Goal: Information Seeking & Learning: Learn about a topic

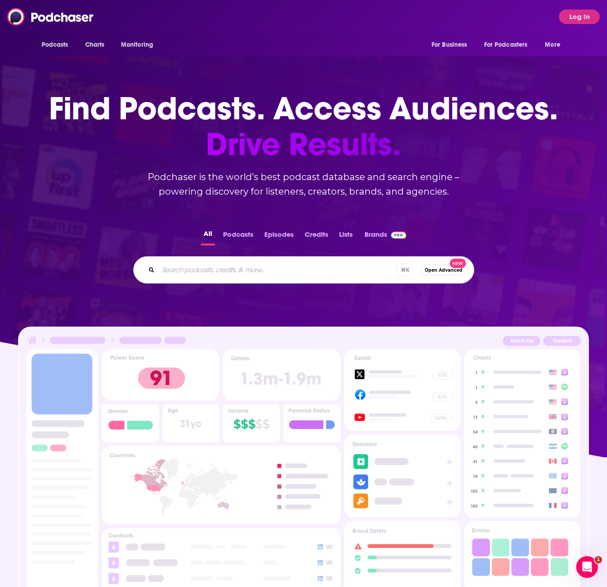
click at [247, 267] on input "Search podcasts, credits, & more..." at bounding box center [277, 270] width 239 height 15
click at [572, 13] on button "Log In" at bounding box center [579, 17] width 41 height 15
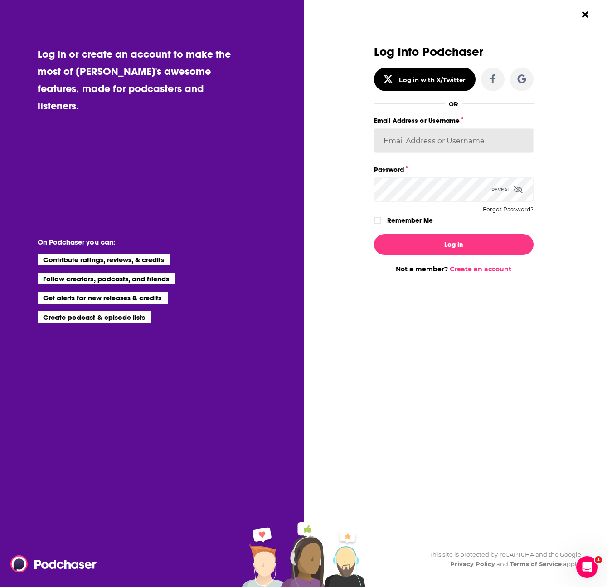
type input "[EMAIL_ADDRESS][DOMAIN_NAME]"
click at [403, 250] on button "Log In" at bounding box center [454, 244] width 160 height 21
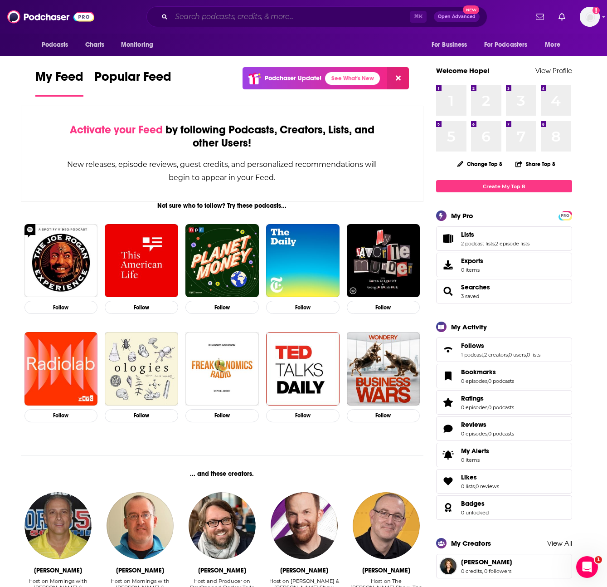
click at [285, 10] on input "Search podcasts, credits, & more..." at bounding box center [290, 17] width 239 height 15
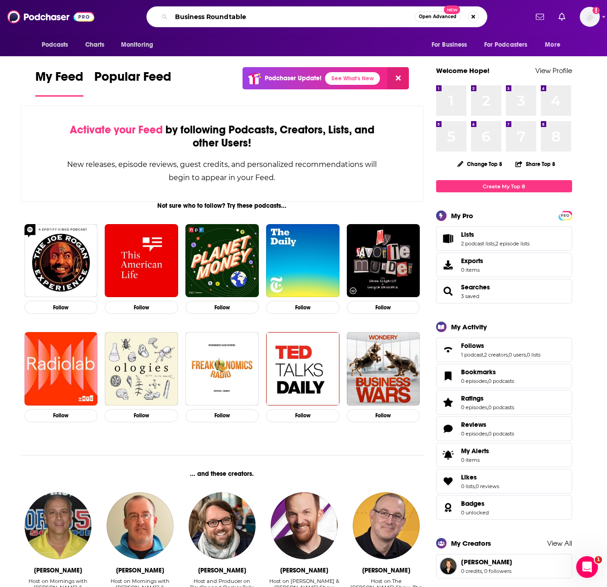
type input "Business Roundtable"
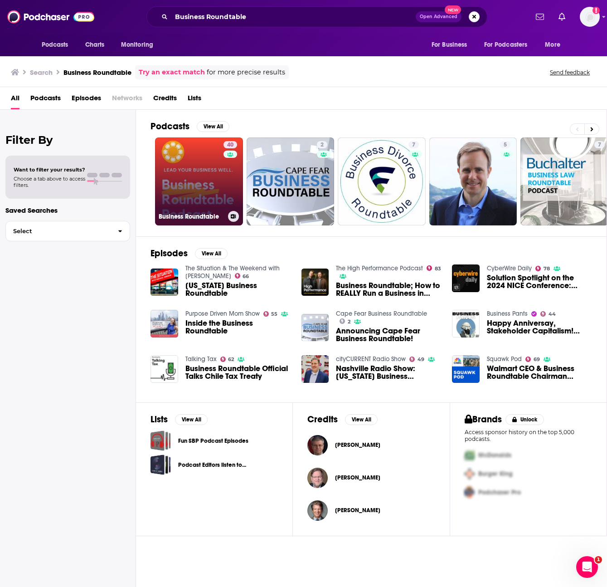
click at [206, 180] on link "40 Business Roundtable" at bounding box center [199, 181] width 88 height 88
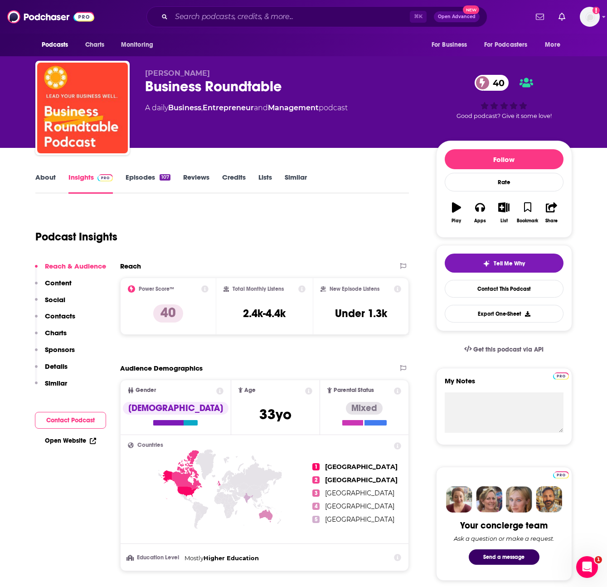
click at [139, 181] on link "Episodes 107" at bounding box center [148, 183] width 44 height 21
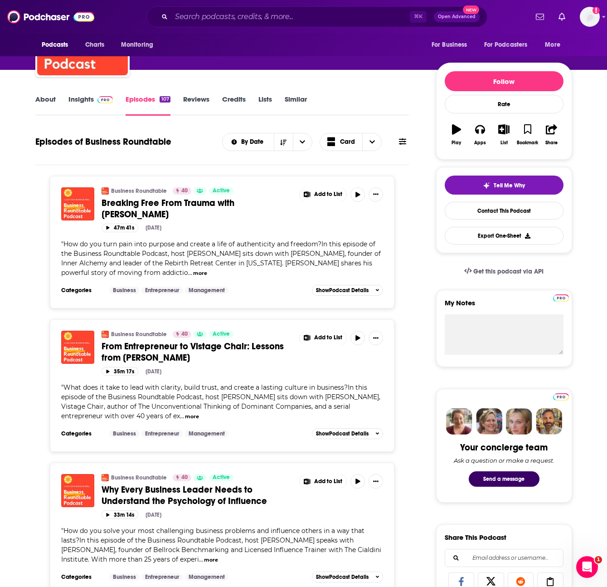
scroll to position [79, 0]
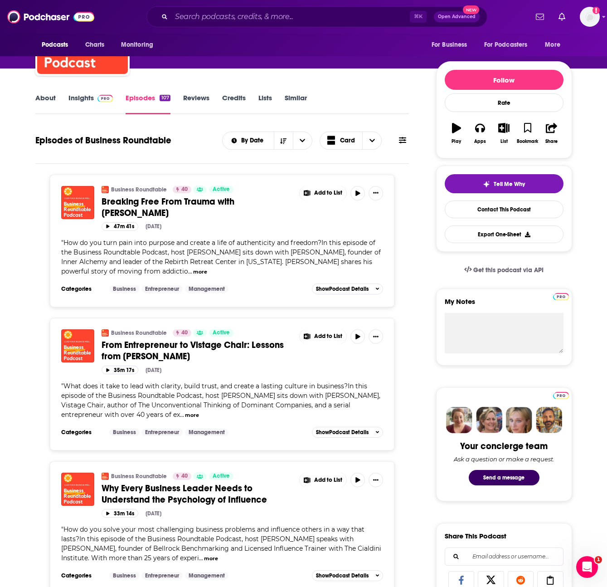
click at [193, 270] on button "more" at bounding box center [200, 272] width 14 height 8
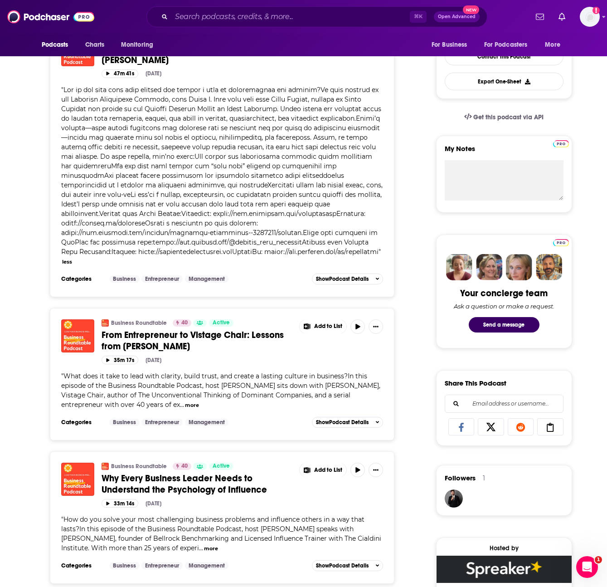
scroll to position [233, 0]
click at [185, 404] on button "more" at bounding box center [192, 405] width 14 height 8
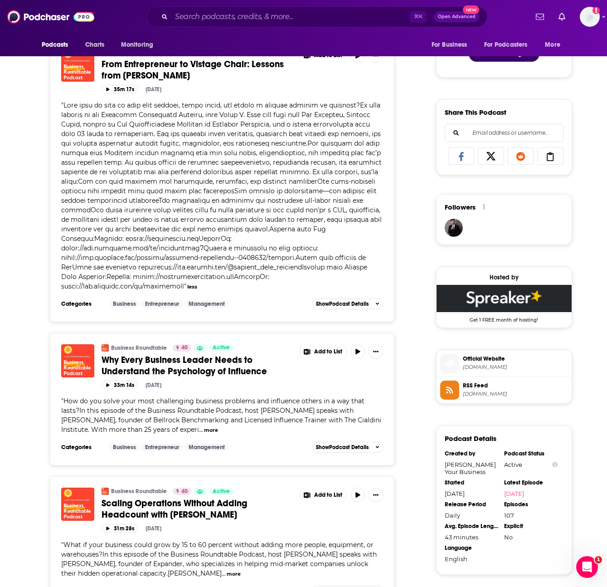
scroll to position [504, 0]
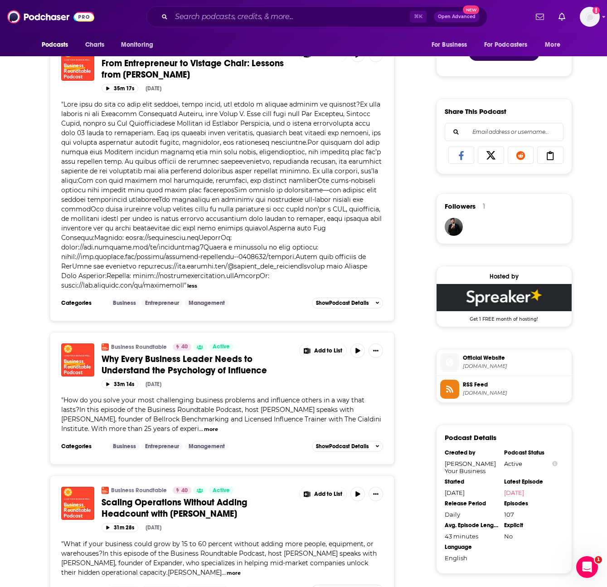
click at [204, 430] on button "more" at bounding box center [211, 429] width 14 height 8
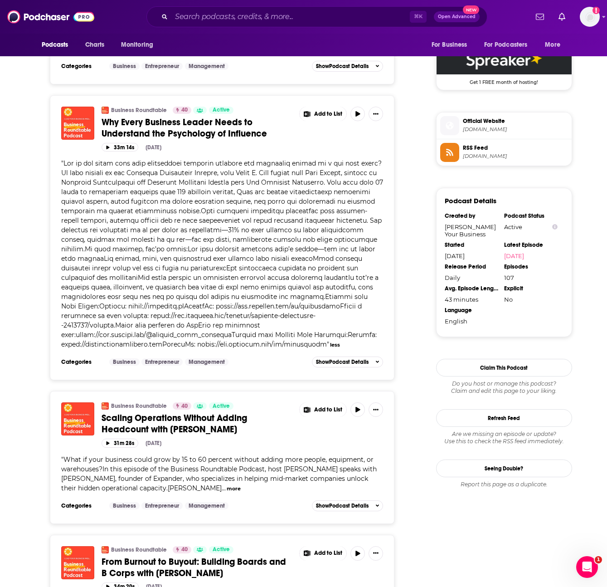
scroll to position [742, 0]
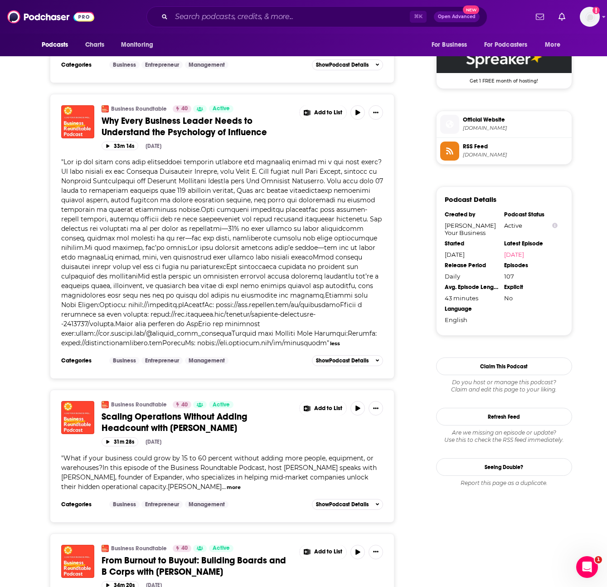
click at [227, 486] on button "more" at bounding box center [234, 487] width 14 height 8
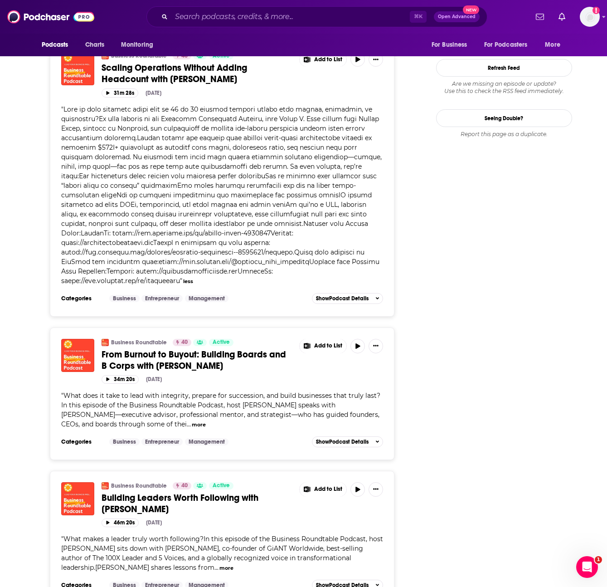
scroll to position [1091, 0]
click at [192, 424] on button "more" at bounding box center [199, 424] width 14 height 8
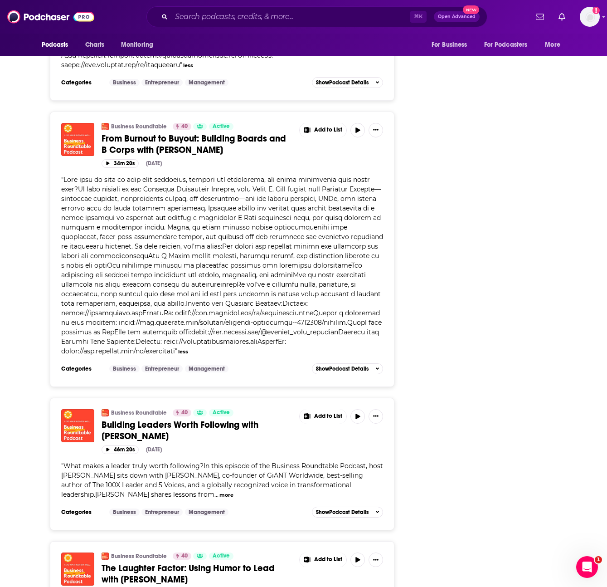
scroll to position [1308, 0]
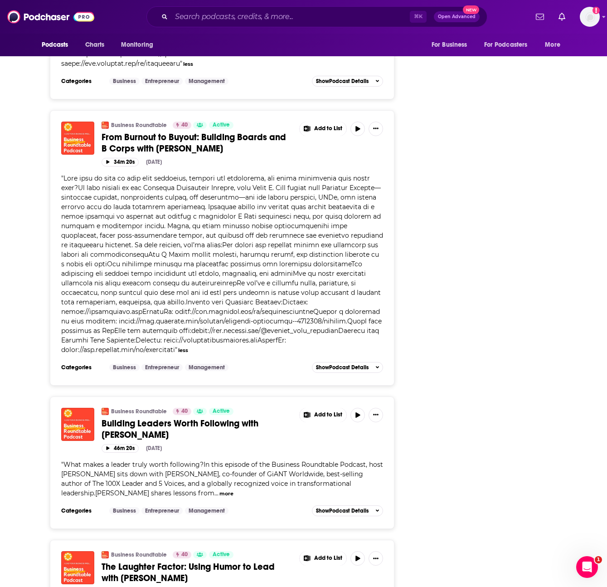
click at [219, 496] on button "more" at bounding box center [226, 494] width 14 height 8
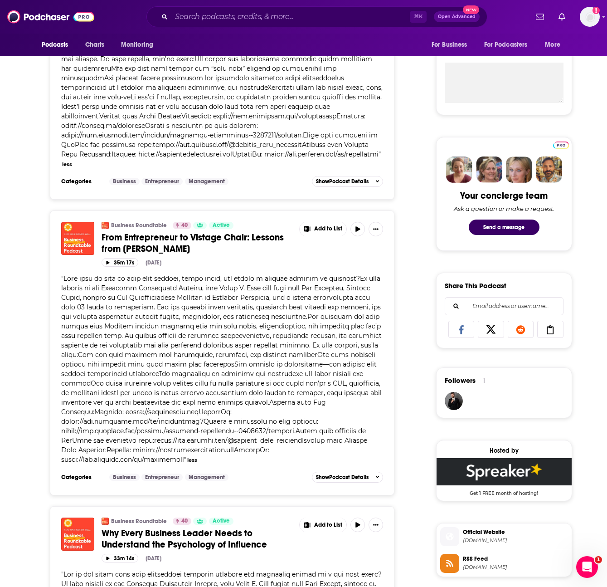
scroll to position [333, 0]
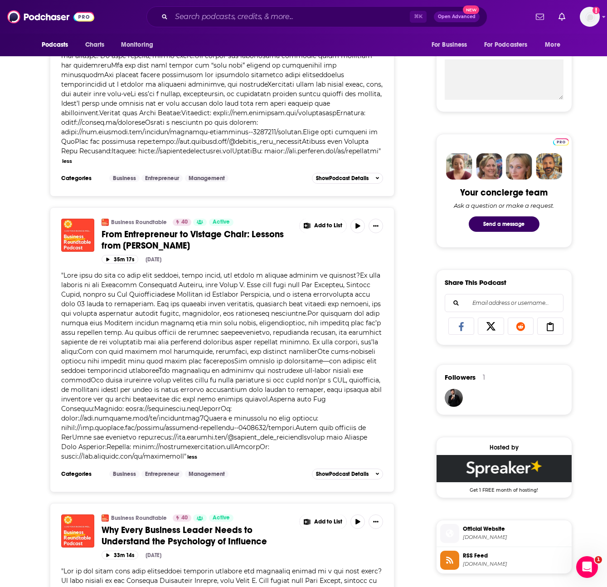
click at [355, 233] on div "Add to List" at bounding box center [337, 226] width 91 height 15
click at [355, 229] on button "button" at bounding box center [358, 226] width 15 height 15
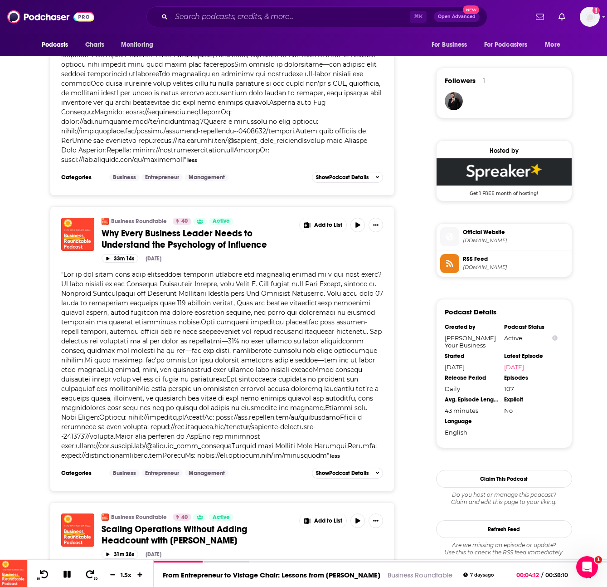
scroll to position [650, 0]
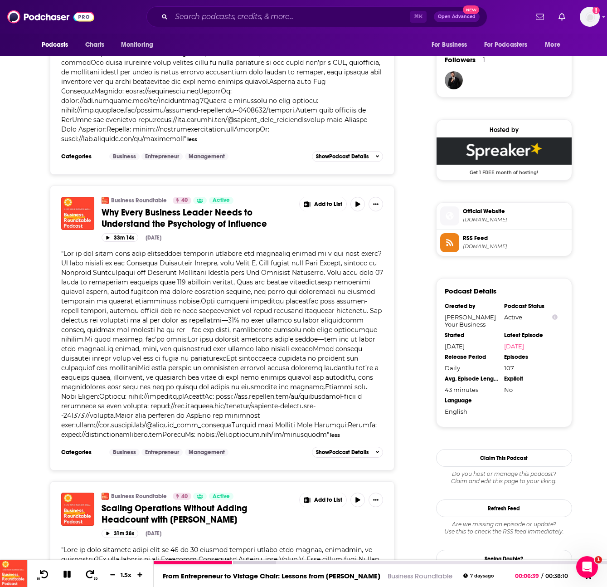
click at [64, 574] on icon at bounding box center [66, 573] width 7 height 7
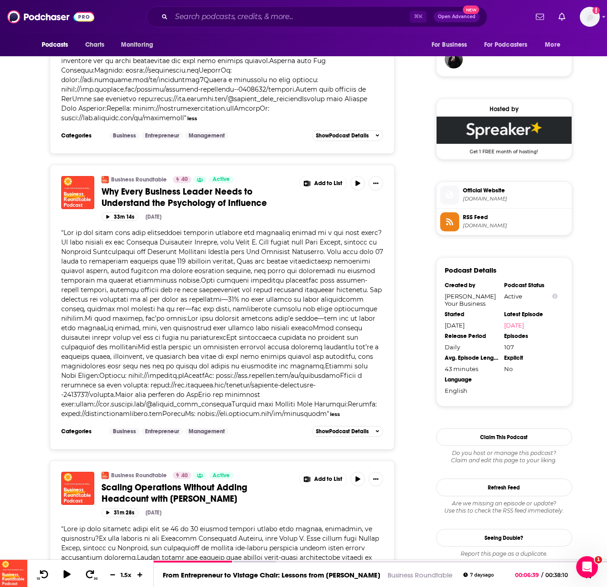
scroll to position [665, 0]
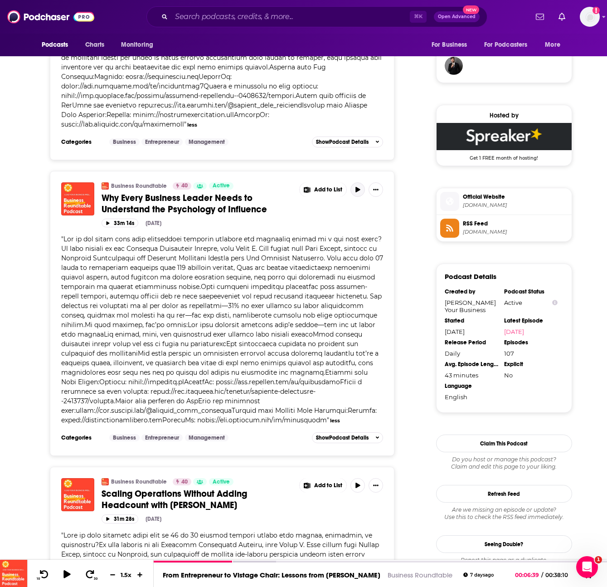
click at [357, 189] on icon "button" at bounding box center [358, 189] width 5 height 5
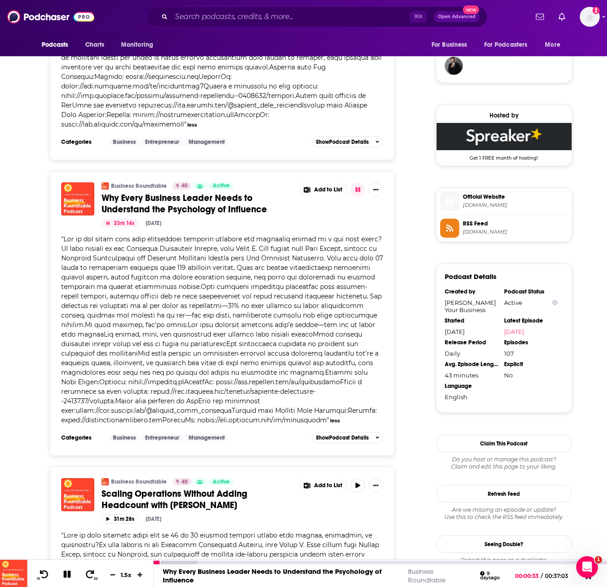
click at [64, 571] on icon at bounding box center [66, 573] width 7 height 7
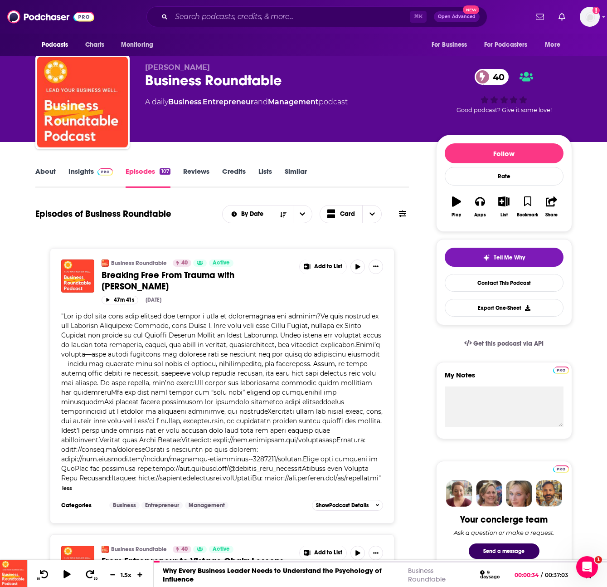
scroll to position [0, 0]
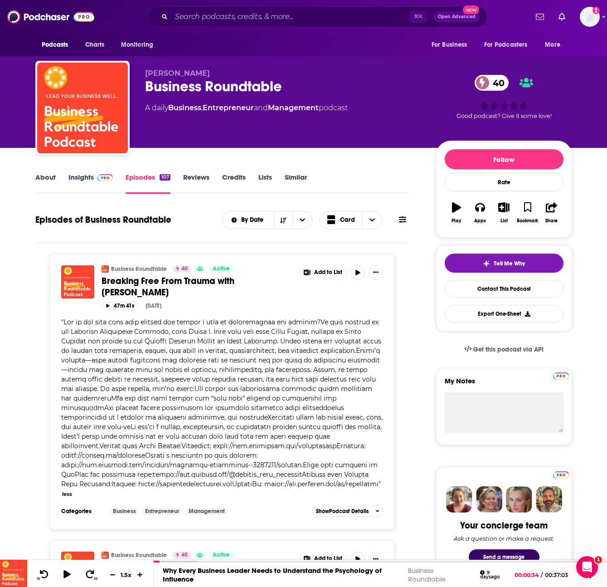
click at [86, 181] on link "Insights" at bounding box center [90, 183] width 45 height 21
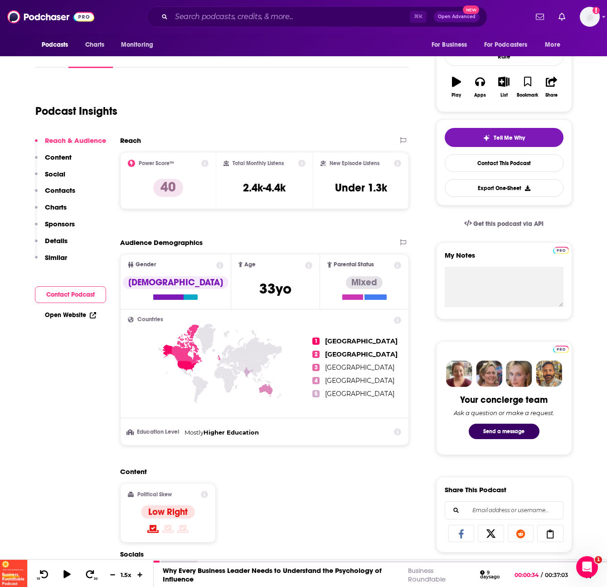
scroll to position [112, 0]
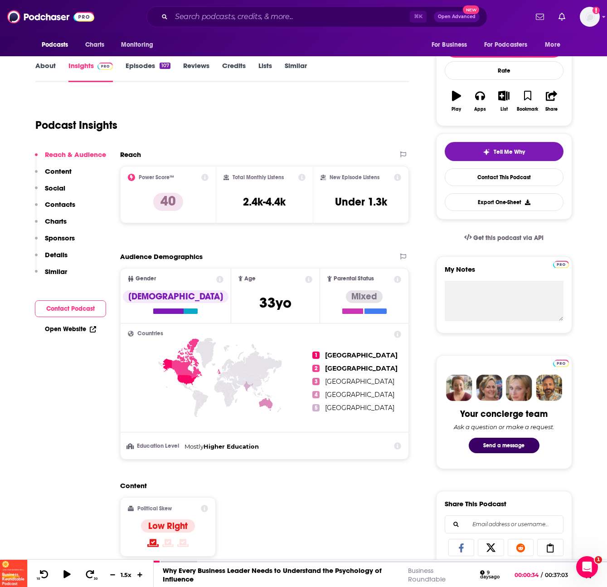
click at [183, 366] on icon at bounding box center [187, 358] width 30 height 40
click at [316, 356] on span "1" at bounding box center [315, 354] width 7 height 7
click at [399, 333] on icon at bounding box center [398, 334] width 7 height 7
click at [268, 492] on div "Content Political Skew Low Right" at bounding box center [264, 522] width 289 height 83
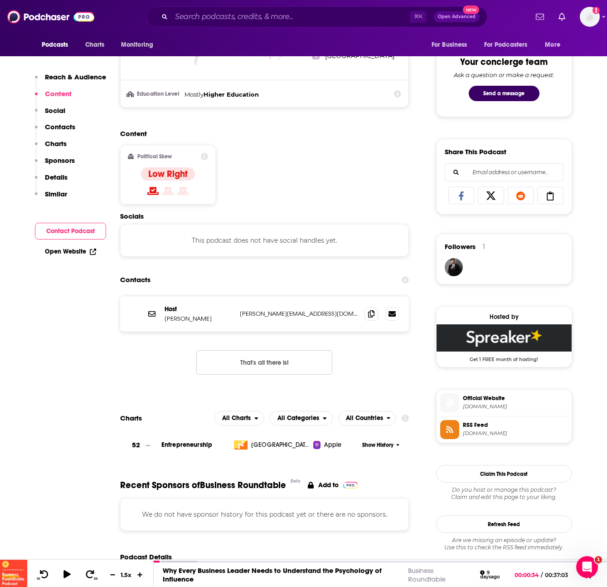
scroll to position [465, 0]
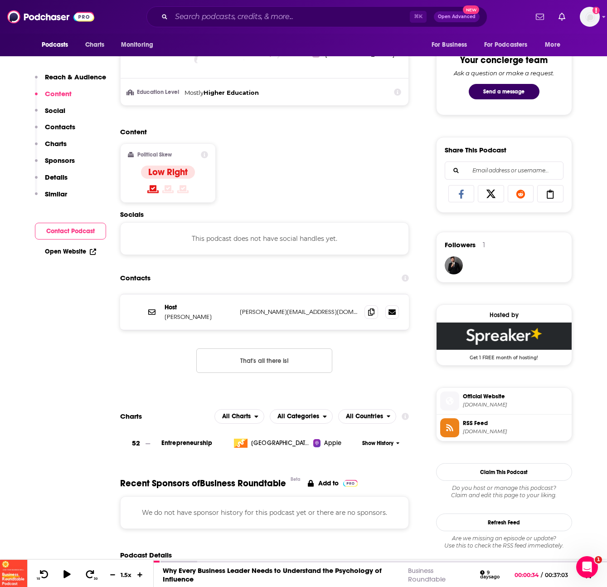
click at [205, 154] on icon at bounding box center [204, 154] width 7 height 7
click at [269, 166] on div "Content Political Skew Low Right" at bounding box center [264, 168] width 289 height 83
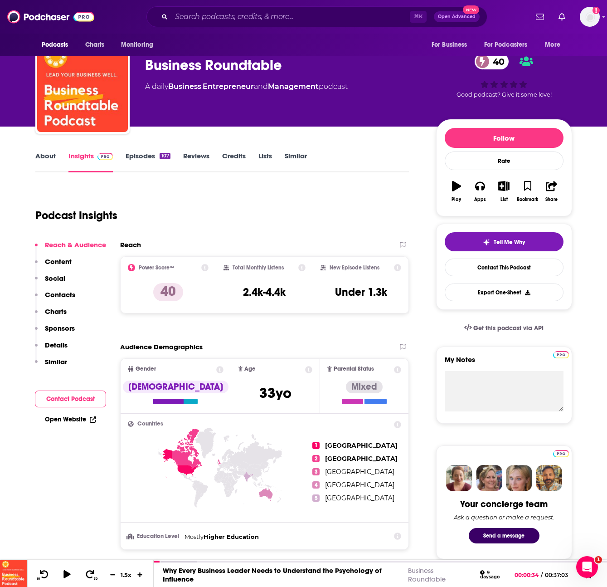
scroll to position [0, 0]
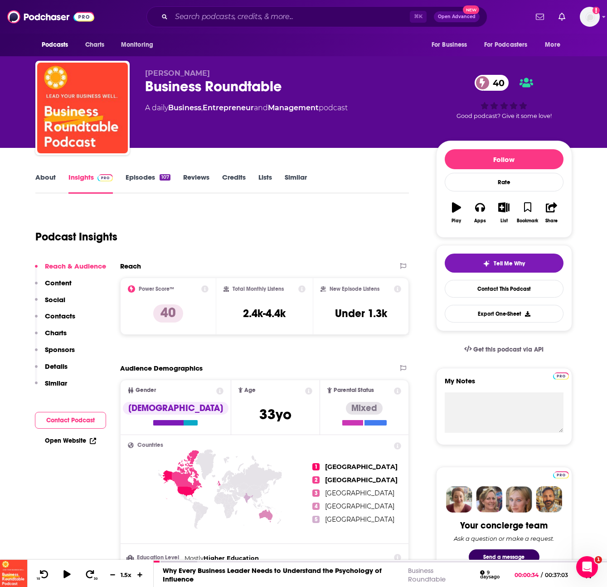
click at [142, 184] on link "Episodes 107" at bounding box center [148, 183] width 44 height 21
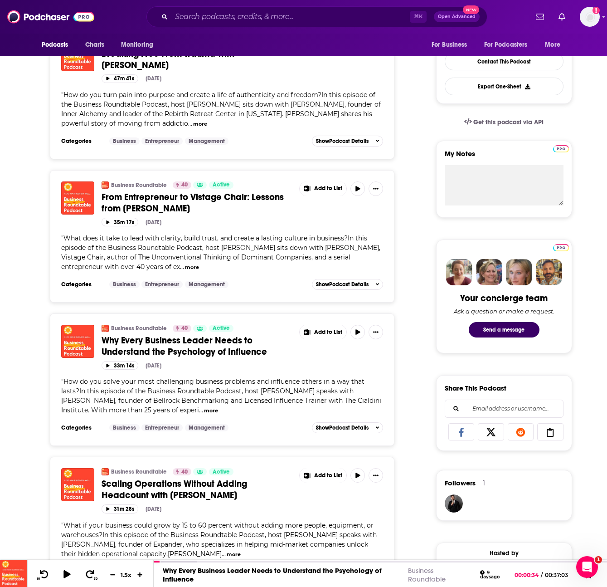
scroll to position [244, 0]
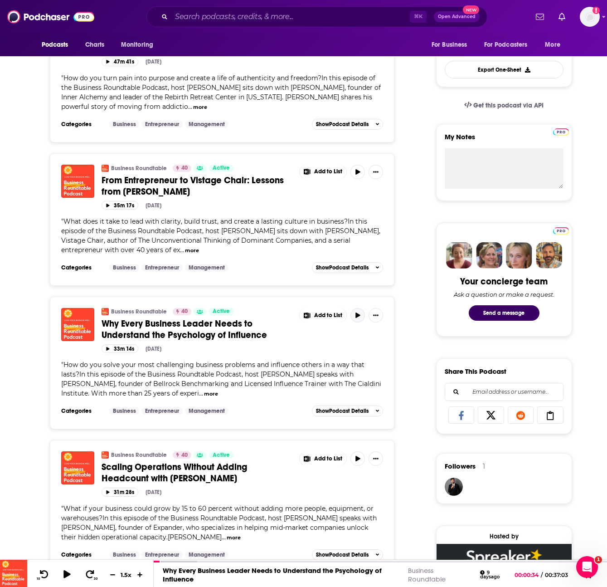
click at [356, 312] on icon "button" at bounding box center [358, 314] width 7 height 5
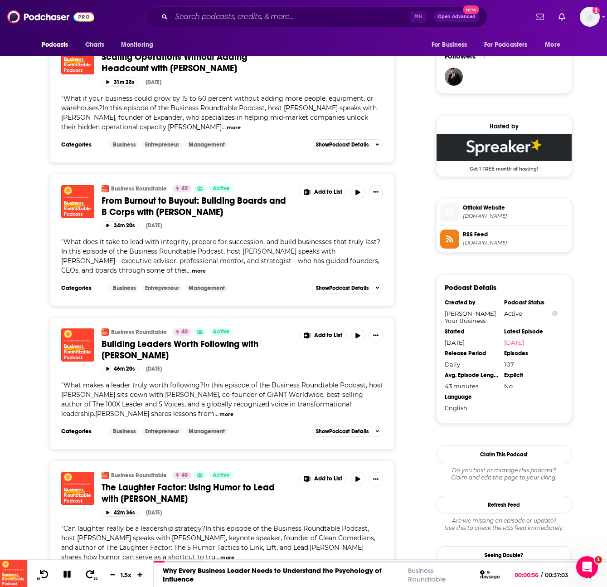
scroll to position [655, 0]
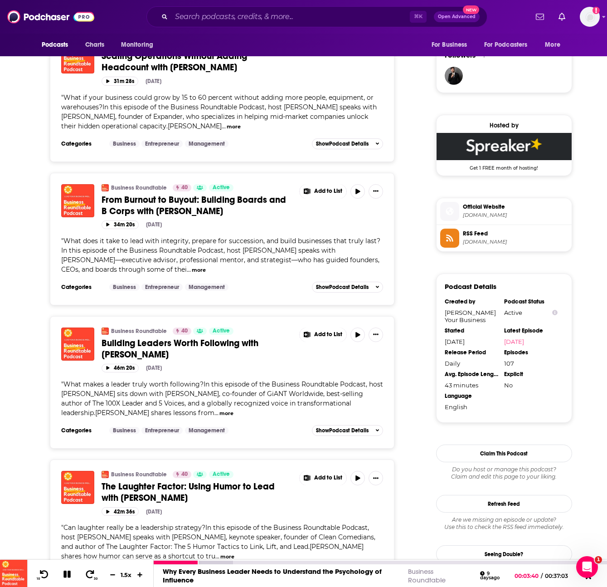
click at [64, 575] on icon at bounding box center [66, 573] width 7 height 7
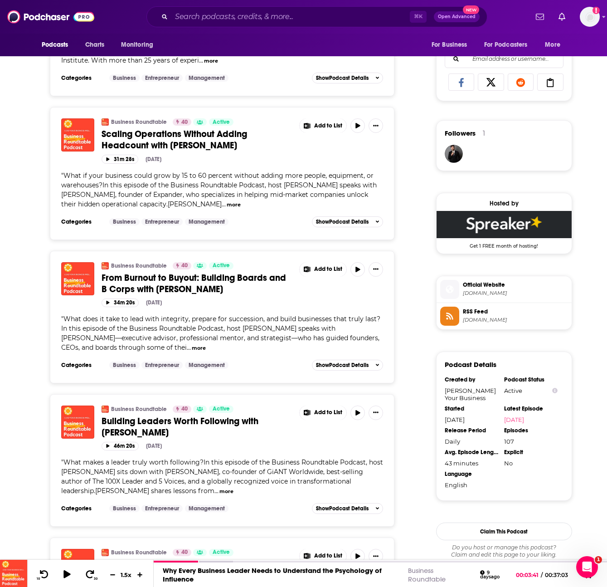
scroll to position [544, 0]
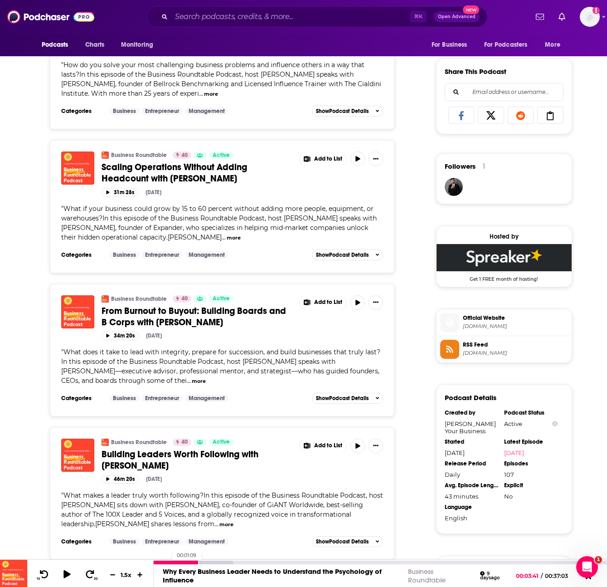
click at [167, 560] on div at bounding box center [176, 562] width 45 height 4
click at [70, 575] on icon at bounding box center [66, 574] width 11 height 9
click at [159, 561] on div at bounding box center [161, 562] width 15 height 4
click at [70, 572] on icon at bounding box center [67, 574] width 10 height 8
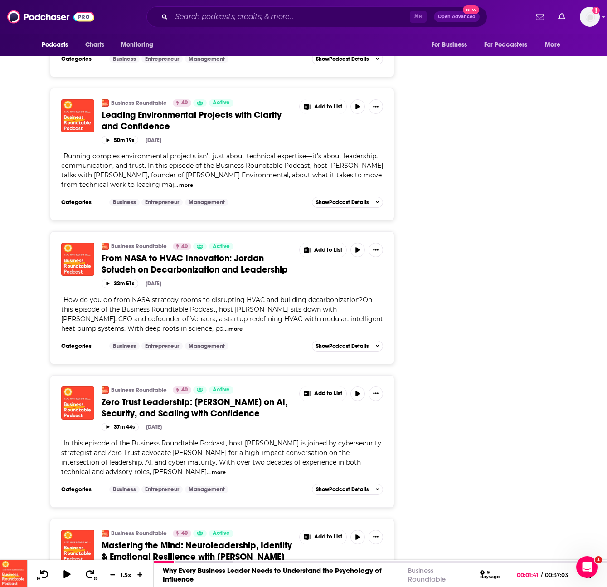
scroll to position [2065, 0]
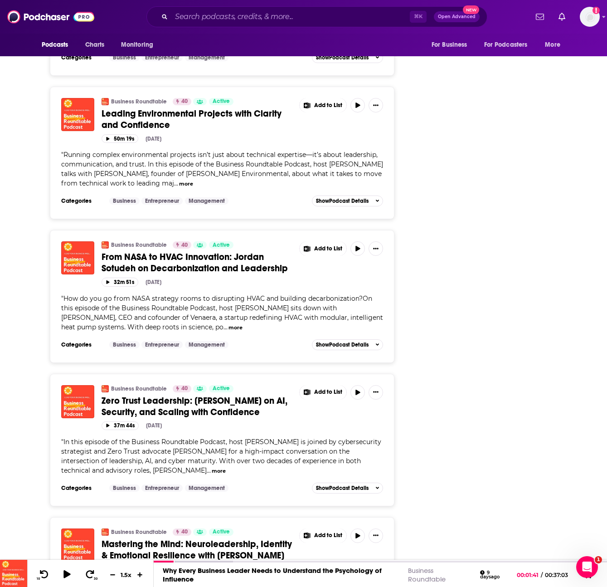
click at [229, 324] on button "more" at bounding box center [236, 328] width 14 height 8
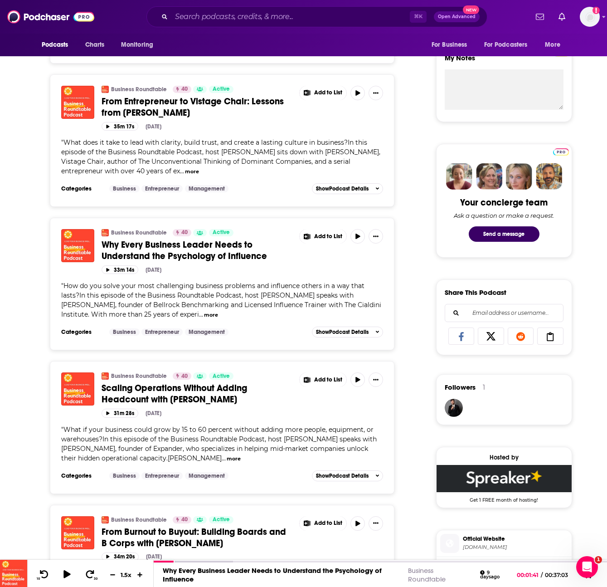
scroll to position [323, 0]
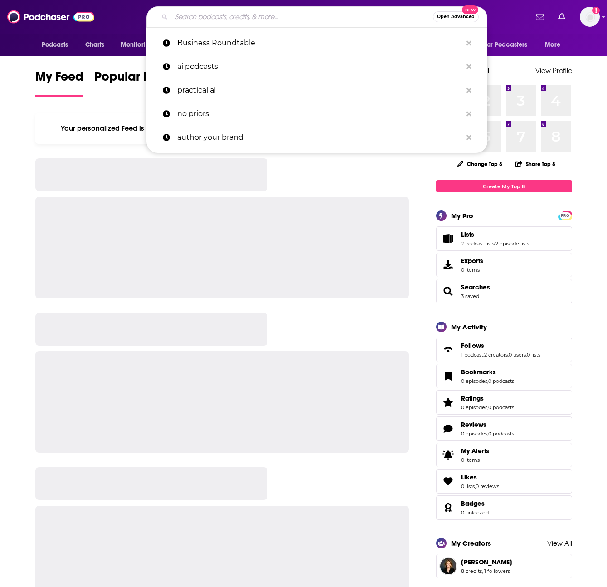
click at [221, 16] on input "Search podcasts, credits, & more..." at bounding box center [302, 17] width 262 height 15
paste input "Intelligent Human Leadership"
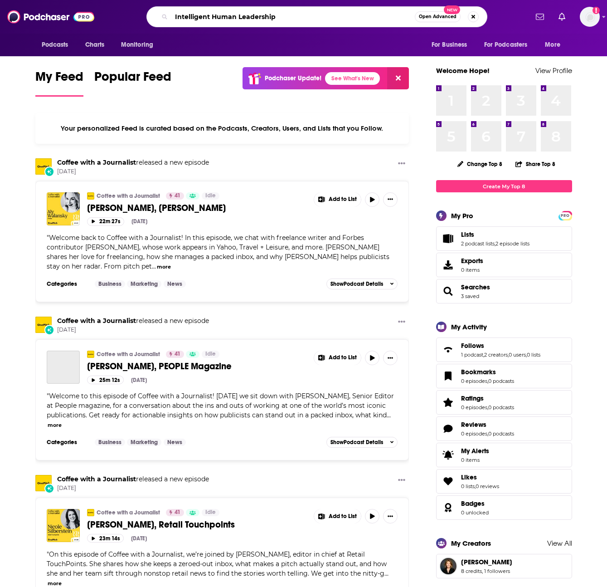
type input "Intelligent Human Leadership"
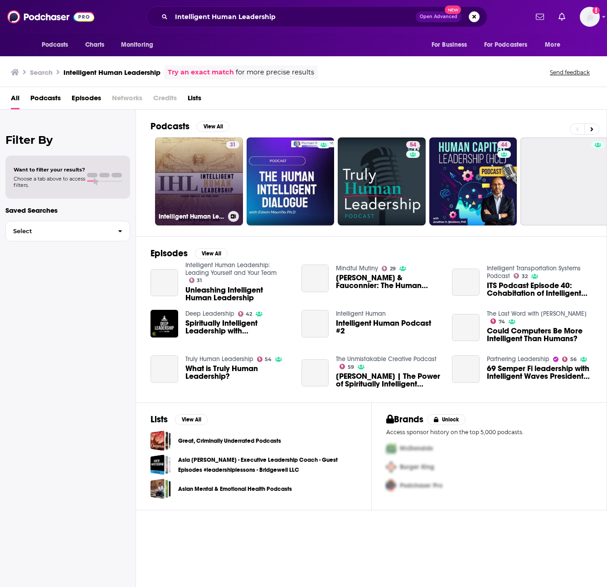
click at [204, 185] on link "31 Intelligent Human Leadership: Leading Yourself and Your Team" at bounding box center [199, 181] width 88 height 88
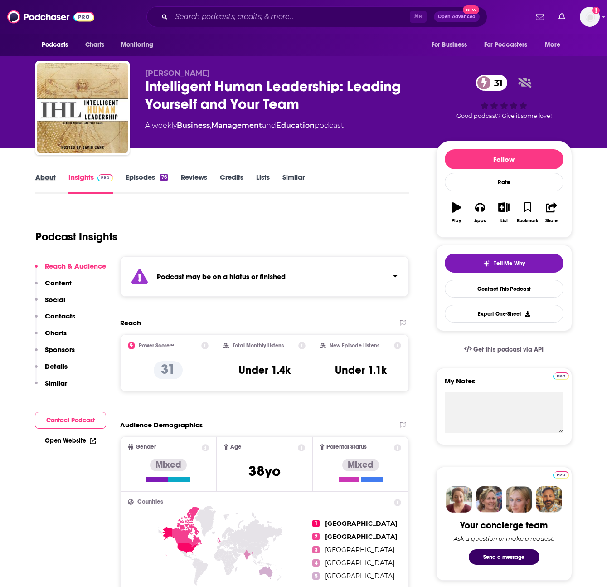
click at [55, 184] on div "About" at bounding box center [51, 183] width 33 height 21
click at [47, 179] on link "About" at bounding box center [45, 183] width 20 height 21
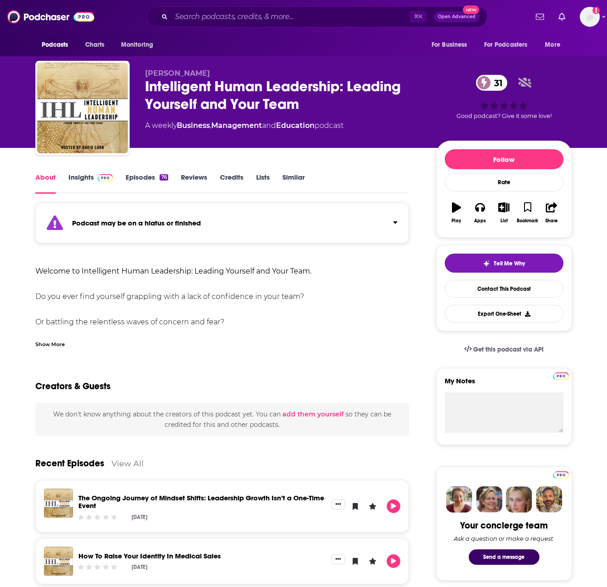
click at [146, 181] on link "Episodes 76" at bounding box center [147, 183] width 42 height 21
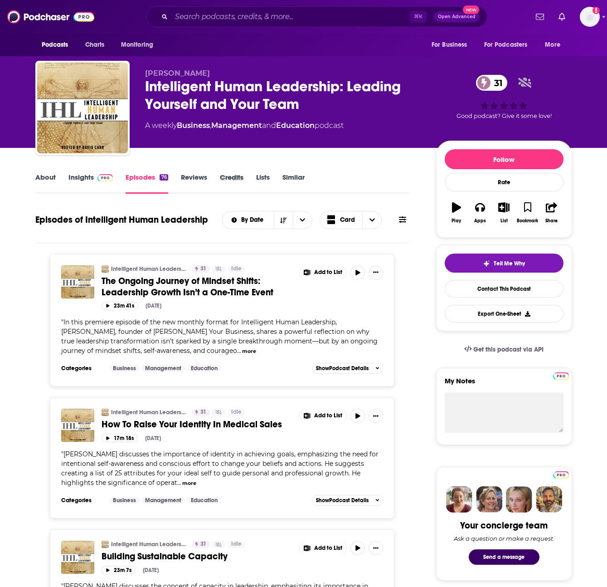
click at [254, 173] on div "Credits" at bounding box center [238, 183] width 36 height 21
click at [234, 176] on link "Credits" at bounding box center [232, 183] width 24 height 21
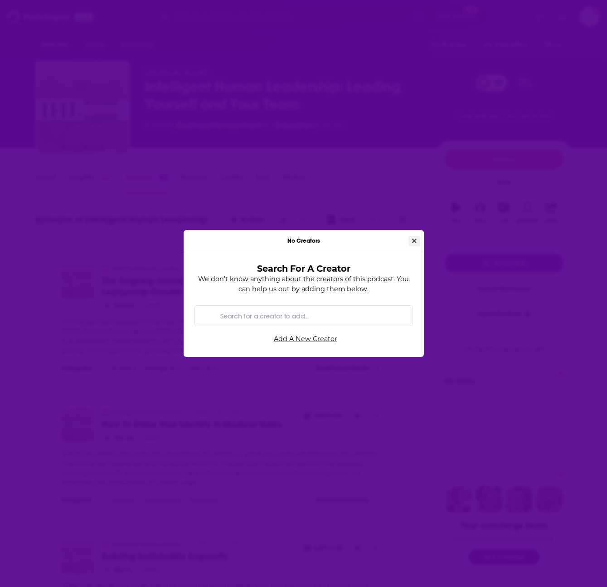
click at [418, 239] on button "Close" at bounding box center [415, 241] width 12 height 10
